Goal: Information Seeking & Learning: Learn about a topic

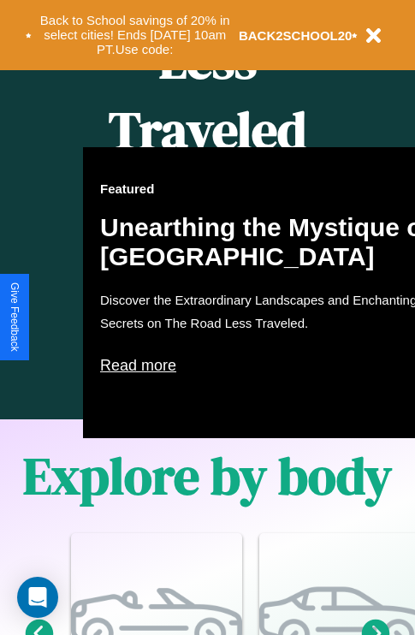
scroll to position [1099, 0]
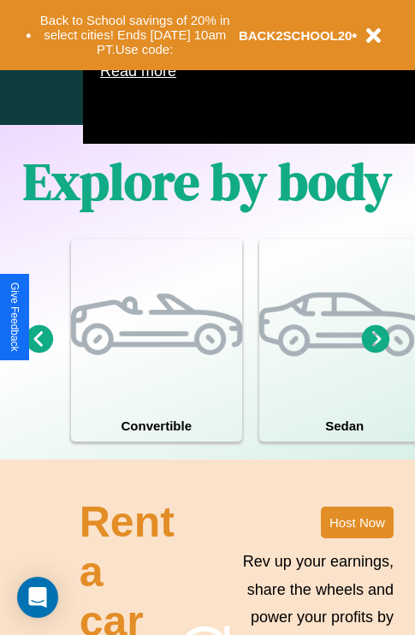
click at [376, 352] on icon at bounding box center [376, 338] width 28 height 28
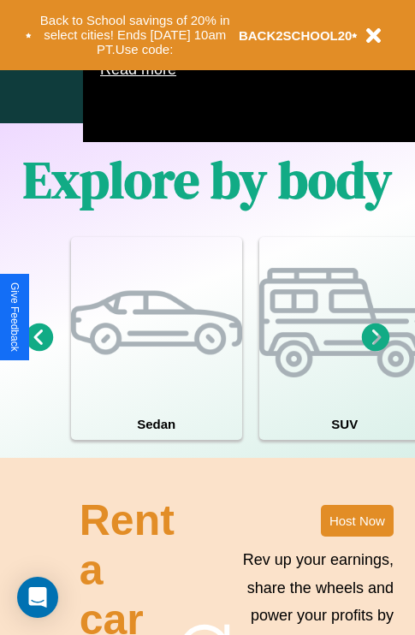
scroll to position [1333, 0]
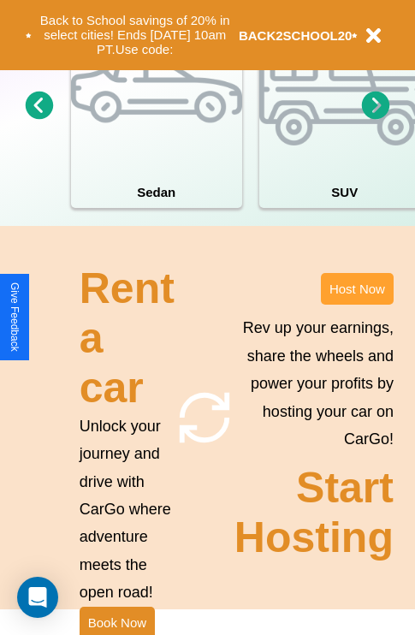
click at [357, 305] on button "Host Now" at bounding box center [357, 289] width 73 height 32
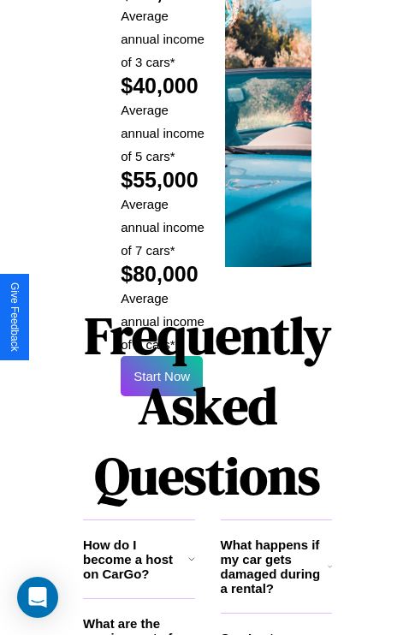
scroll to position [2518, 0]
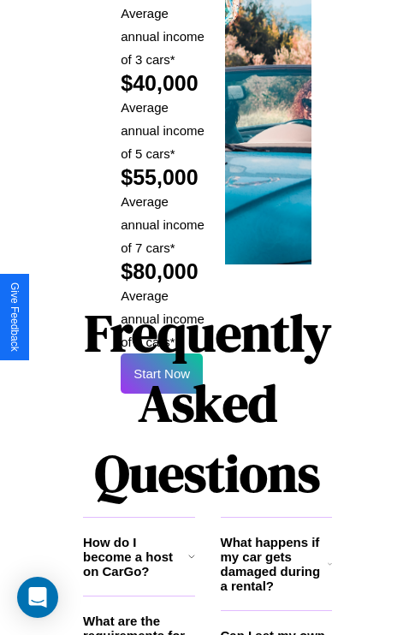
click at [162, 317] on h1 "Frequently Asked Questions" at bounding box center [207, 403] width 249 height 228
